Goal: Task Accomplishment & Management: Complete application form

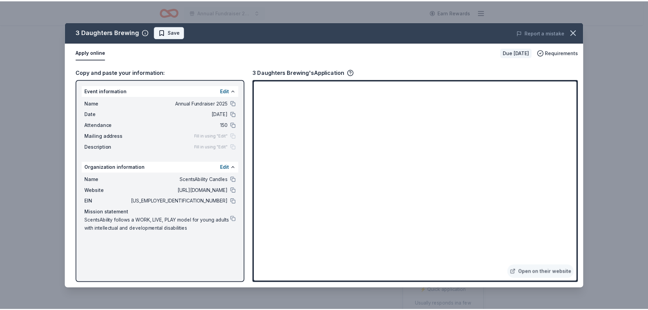
scroll to position [170, 0]
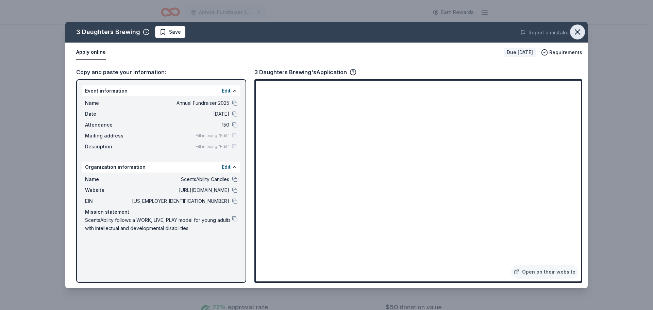
click at [581, 31] on icon "button" at bounding box center [578, 32] width 10 height 10
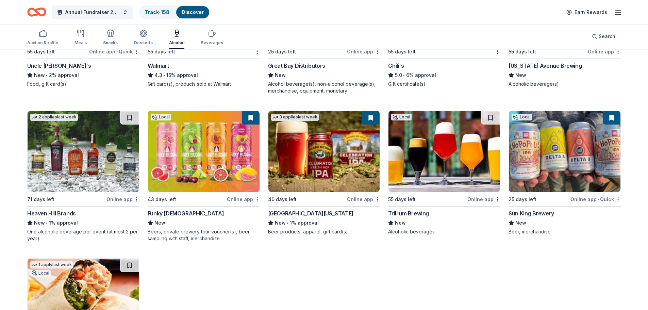
scroll to position [597, 0]
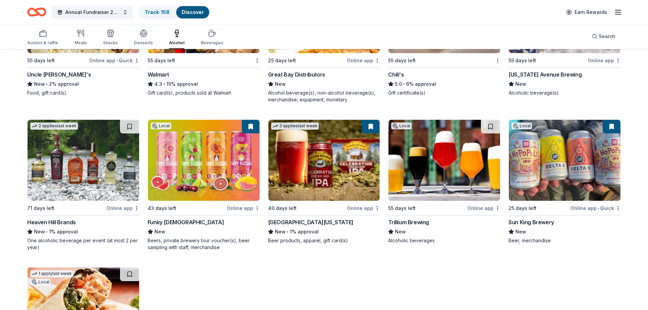
click at [94, 181] on img at bounding box center [84, 160] width 112 height 81
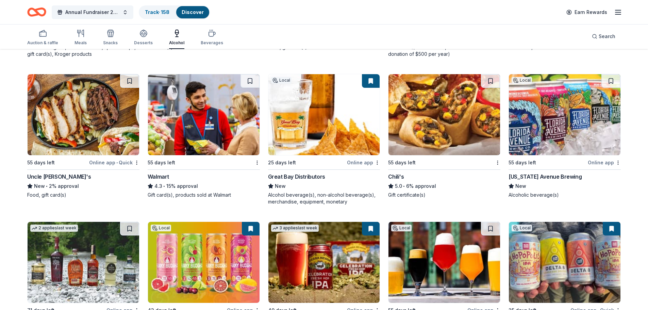
scroll to position [426, 0]
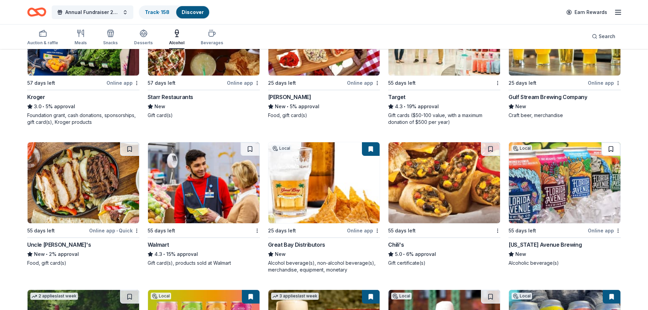
click at [615, 147] on button at bounding box center [611, 149] width 19 height 14
click at [615, 147] on button at bounding box center [612, 149] width 18 height 14
click at [612, 147] on button at bounding box center [612, 149] width 18 height 14
click at [570, 176] on img at bounding box center [565, 182] width 112 height 81
click at [309, 178] on img at bounding box center [325, 182] width 112 height 81
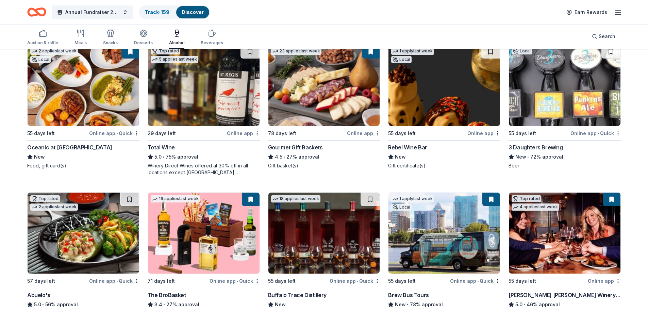
scroll to position [120, 0]
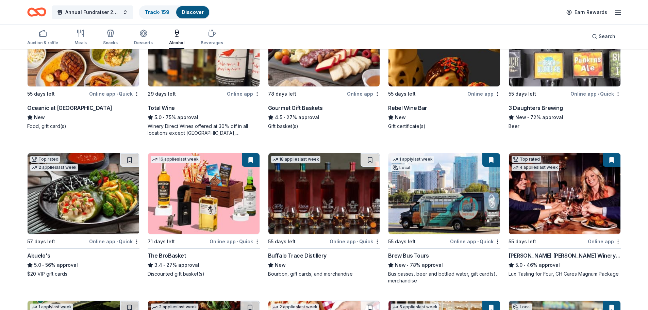
click at [313, 195] on img at bounding box center [325, 193] width 112 height 81
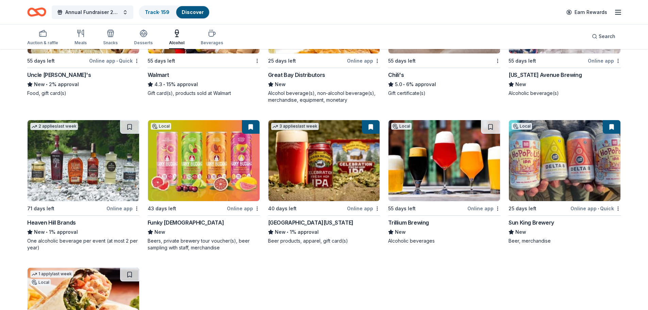
scroll to position [597, 0]
click at [339, 166] on img at bounding box center [325, 160] width 112 height 81
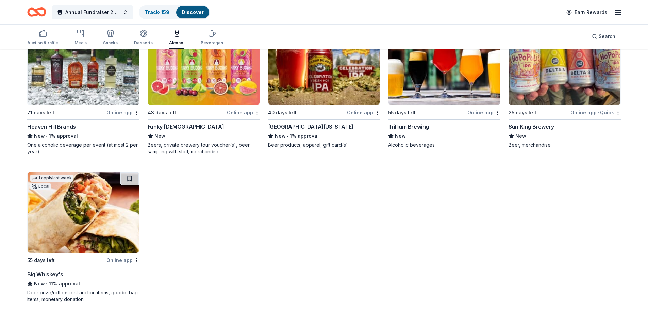
scroll to position [699, 0]
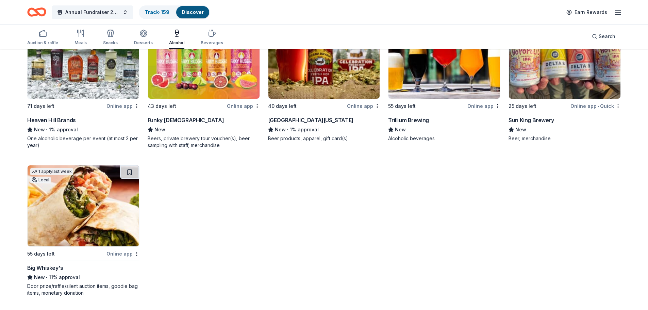
click at [201, 82] on img at bounding box center [204, 58] width 112 height 81
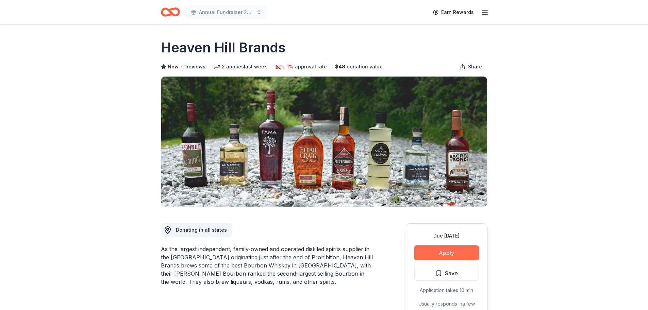
click at [439, 255] on button "Apply" at bounding box center [447, 252] width 65 height 15
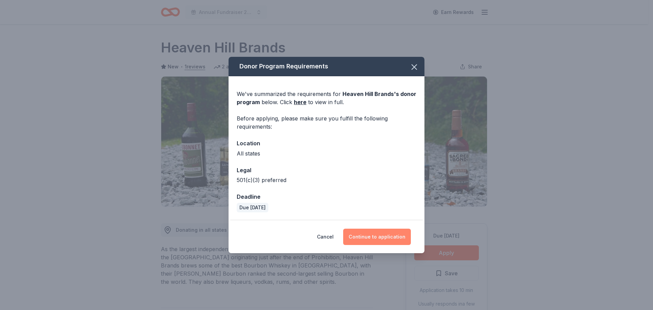
click at [374, 240] on button "Continue to application" at bounding box center [377, 237] width 68 height 16
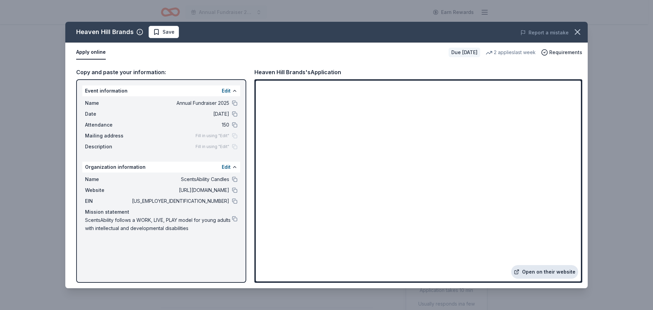
click at [564, 272] on link "Open on their website" at bounding box center [545, 272] width 67 height 14
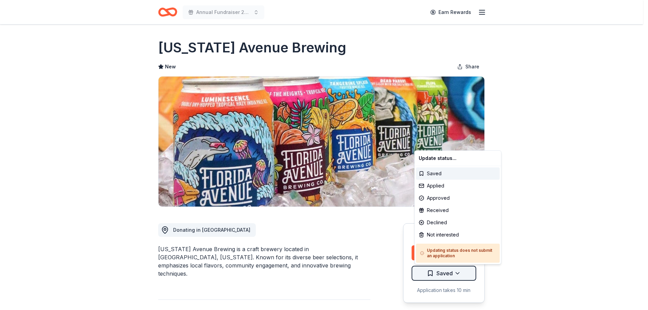
click at [452, 274] on html "Annual Fundraiser 2025 Earn Rewards Due [DATE] Share [US_STATE] Avenue Brewing …" at bounding box center [324, 155] width 648 height 310
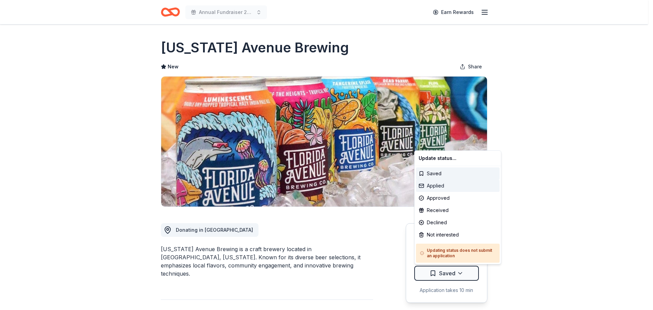
click at [452, 185] on div "Applied" at bounding box center [458, 186] width 84 height 12
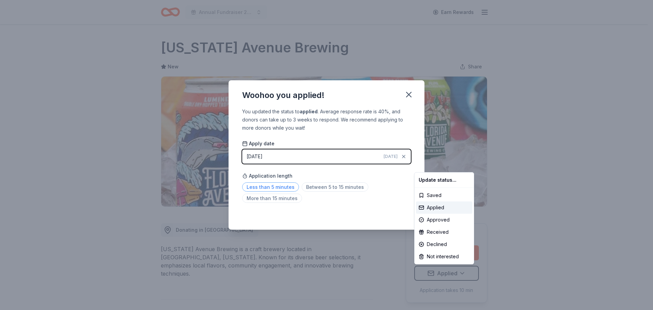
click at [260, 187] on html "Annual Fundraiser 2025 Earn Rewards Due in 55 days Share Florida Avenue Brewing…" at bounding box center [326, 155] width 653 height 310
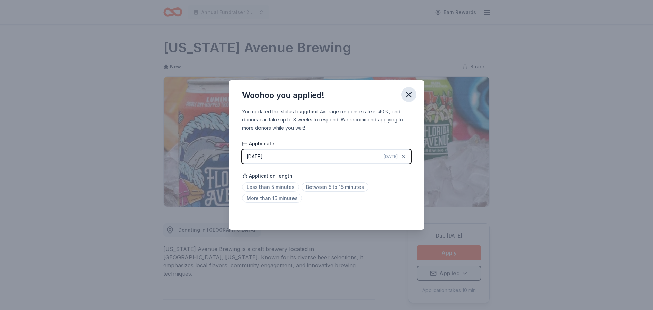
click at [410, 95] on icon "button" at bounding box center [409, 95] width 10 height 10
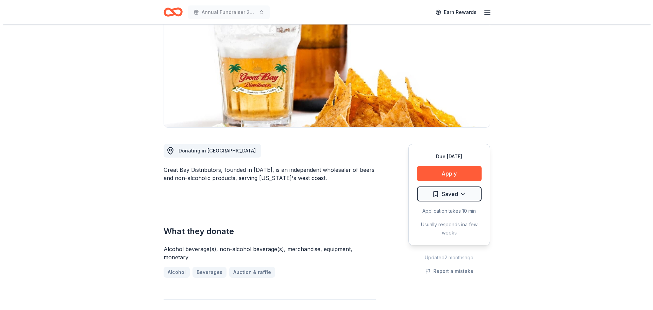
scroll to position [68, 0]
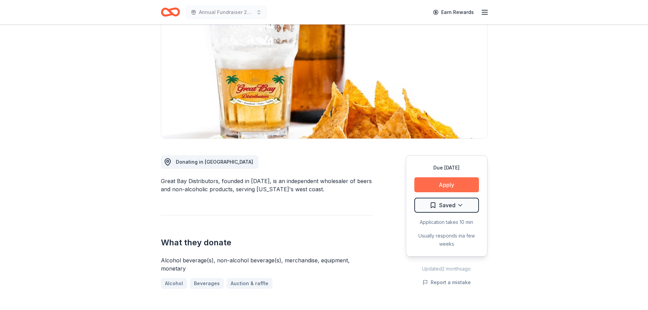
click at [445, 185] on button "Apply" at bounding box center [447, 184] width 65 height 15
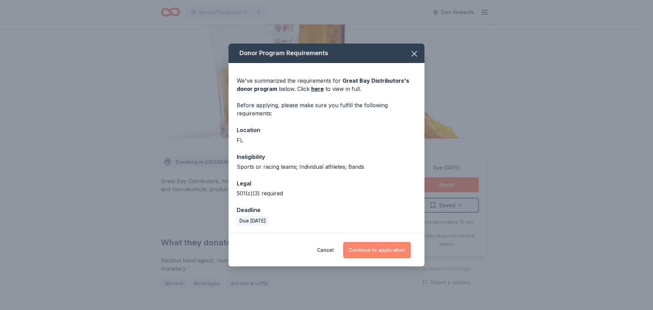
click at [372, 245] on button "Continue to application" at bounding box center [377, 250] width 68 height 16
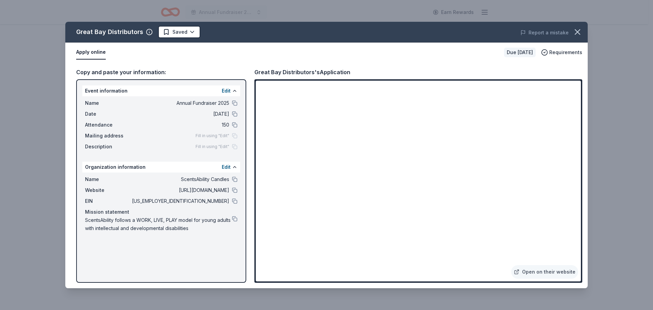
click at [98, 55] on button "Apply online" at bounding box center [91, 52] width 30 height 14
click at [555, 271] on link "Open on their website" at bounding box center [545, 272] width 67 height 14
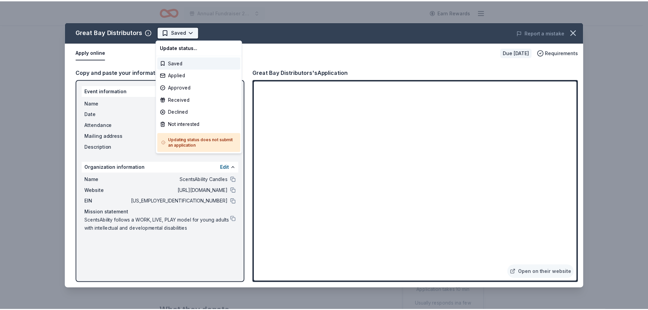
scroll to position [0, 0]
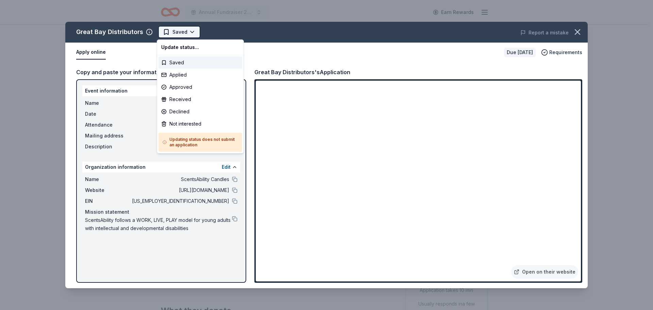
click at [191, 36] on html "Annual Fundraiser 2025 Earn Rewards Due [DATE] Share Great Bay Distributors New…" at bounding box center [326, 155] width 653 height 310
click at [205, 114] on div "Declined" at bounding box center [201, 112] width 84 height 12
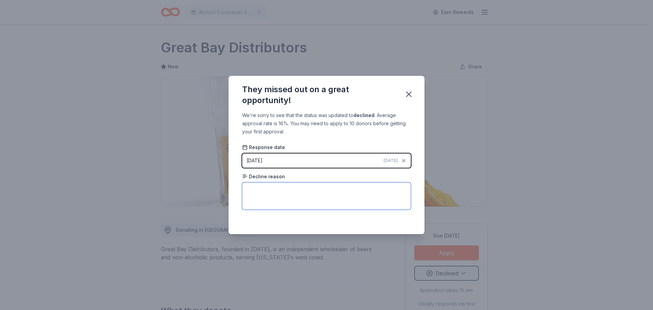
click at [318, 191] on textarea at bounding box center [326, 195] width 169 height 27
type textarea "not in the area"
click at [412, 96] on icon "button" at bounding box center [409, 95] width 10 height 10
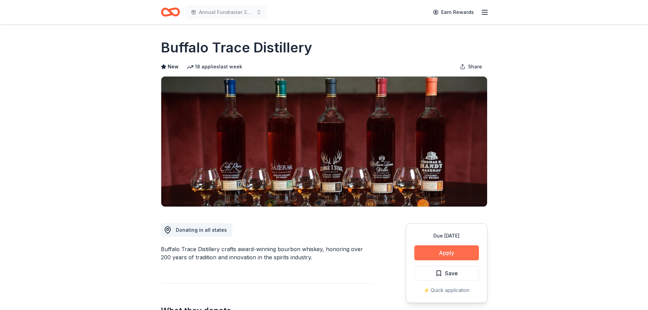
click at [437, 252] on button "Apply" at bounding box center [447, 252] width 65 height 15
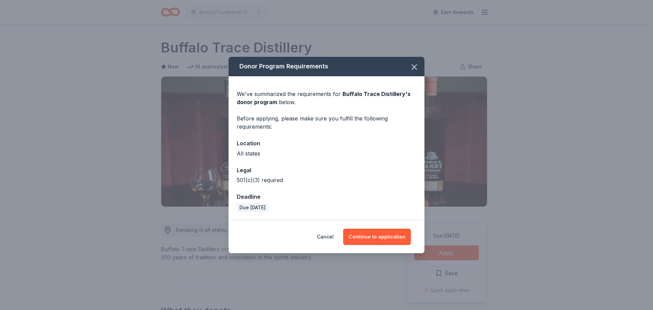
click at [368, 227] on div "Cancel Continue to application" at bounding box center [327, 237] width 196 height 33
click at [368, 234] on button "Continue to application" at bounding box center [377, 237] width 68 height 16
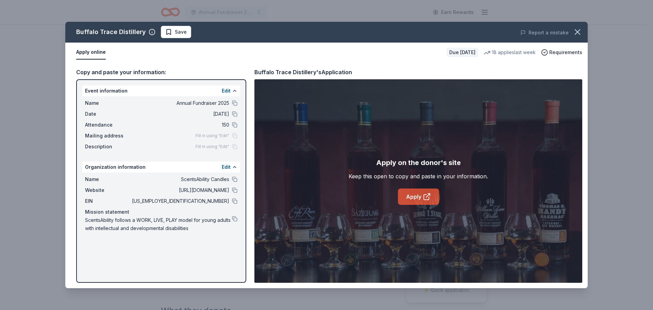
click at [410, 199] on link "Apply" at bounding box center [418, 197] width 41 height 16
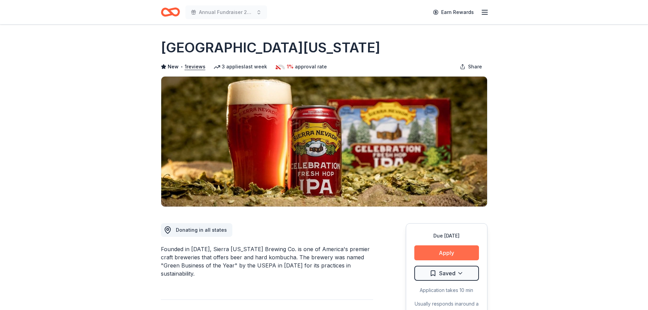
click at [451, 251] on button "Apply" at bounding box center [447, 252] width 65 height 15
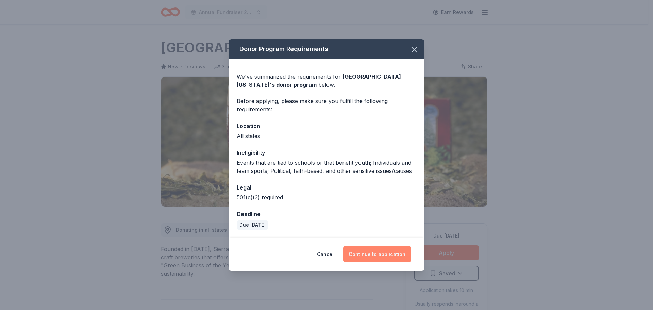
click at [380, 261] on button "Continue to application" at bounding box center [377, 254] width 68 height 16
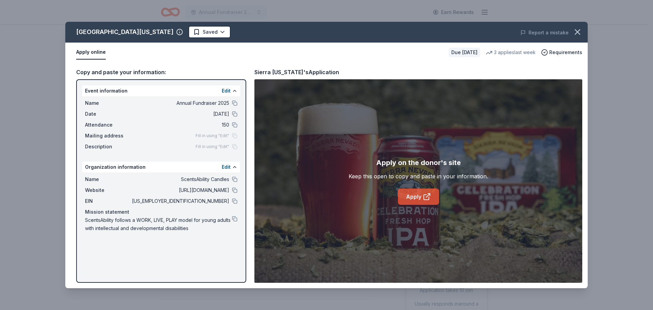
click at [418, 193] on link "Apply" at bounding box center [418, 197] width 41 height 16
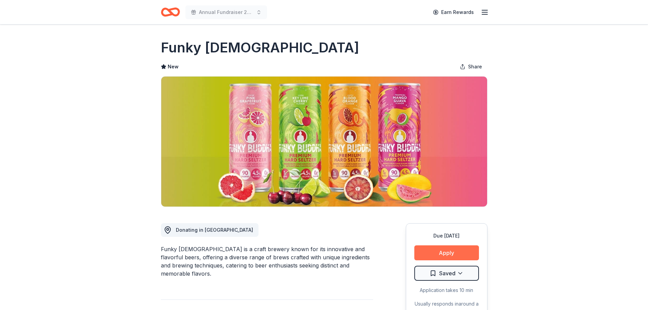
click at [445, 249] on button "Apply" at bounding box center [447, 252] width 65 height 15
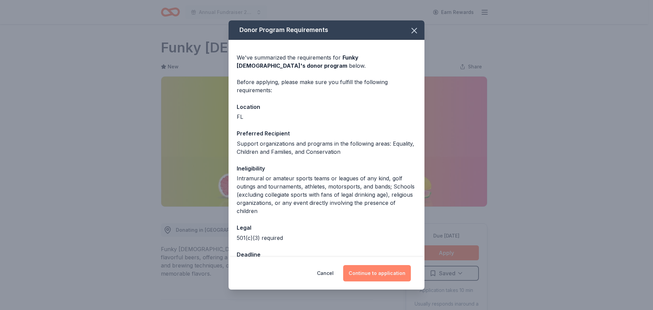
click at [386, 271] on button "Continue to application" at bounding box center [377, 273] width 68 height 16
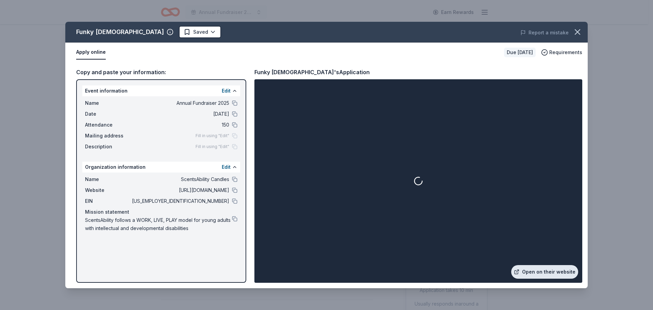
click at [549, 269] on link "Open on their website" at bounding box center [545, 272] width 67 height 14
